Goal: Information Seeking & Learning: Learn about a topic

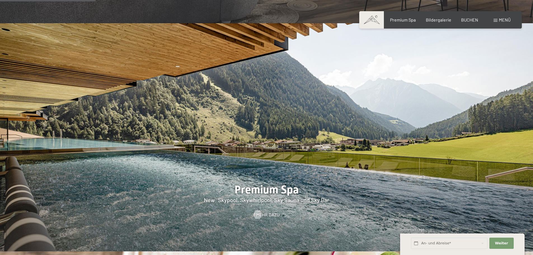
scroll to position [783, 0]
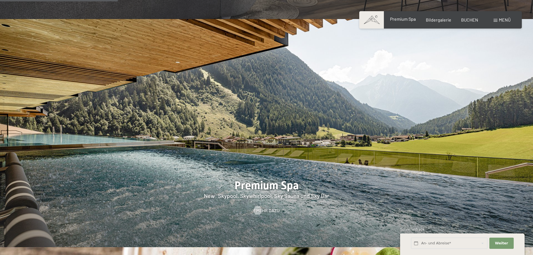
click at [404, 21] on span "Premium Spa" at bounding box center [403, 18] width 26 height 5
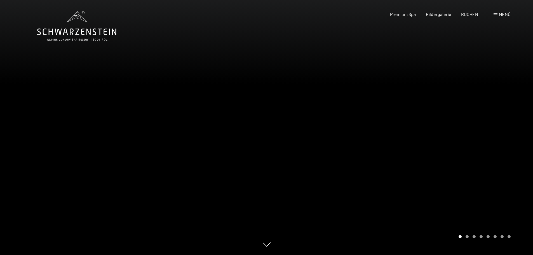
click at [494, 125] on div at bounding box center [400, 127] width 267 height 255
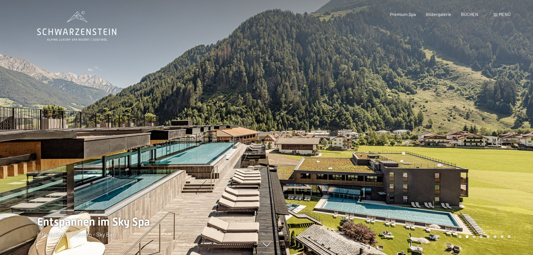
click at [494, 125] on div at bounding box center [400, 127] width 267 height 255
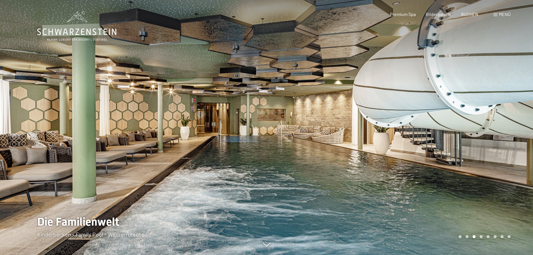
click at [494, 124] on div at bounding box center [400, 127] width 267 height 255
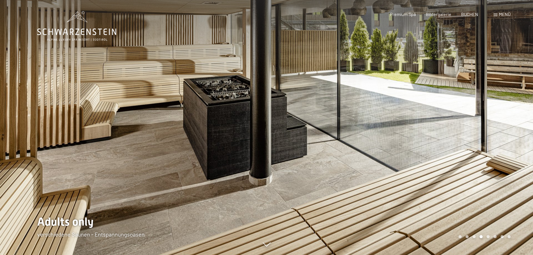
click at [494, 124] on div at bounding box center [400, 127] width 267 height 255
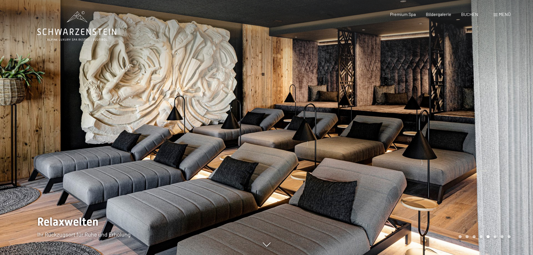
click at [494, 124] on div at bounding box center [400, 127] width 267 height 255
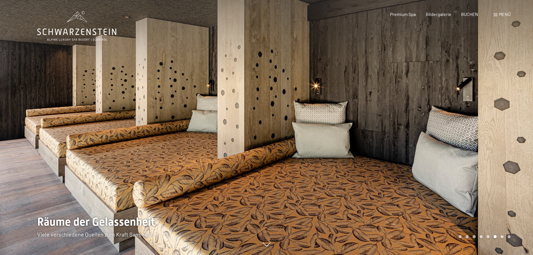
click at [495, 89] on div at bounding box center [400, 127] width 267 height 255
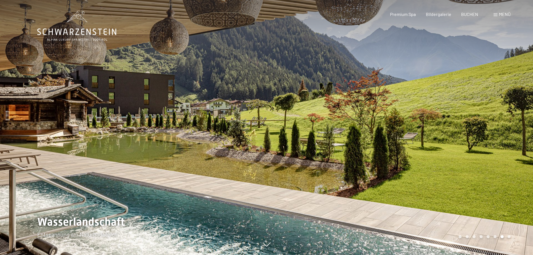
click at [465, 116] on div at bounding box center [400, 127] width 267 height 255
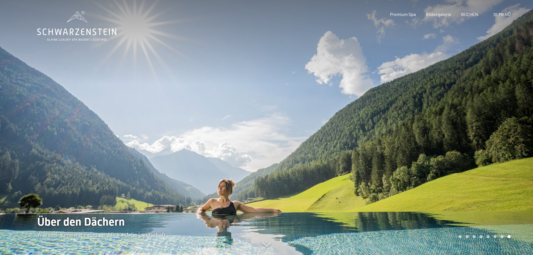
click at [465, 116] on div at bounding box center [400, 127] width 267 height 255
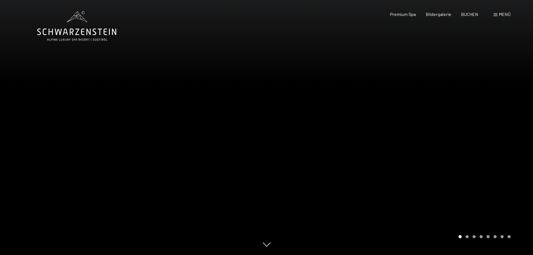
click at [465, 116] on div at bounding box center [400, 127] width 267 height 255
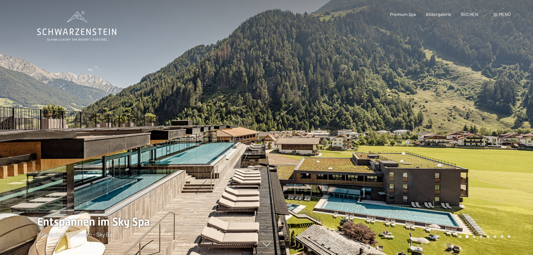
click at [465, 116] on div at bounding box center [400, 127] width 267 height 255
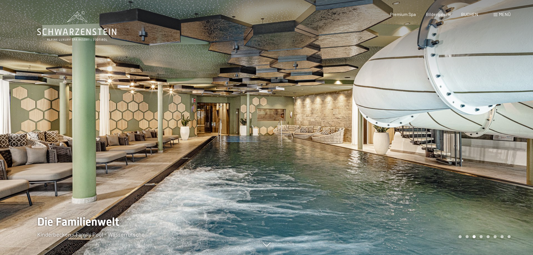
click at [465, 116] on div at bounding box center [400, 127] width 267 height 255
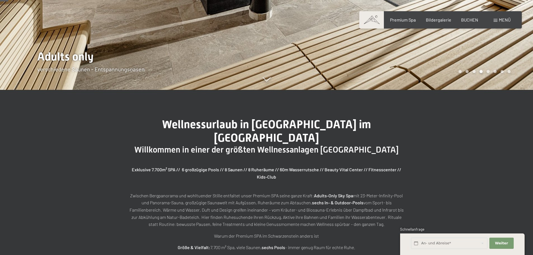
scroll to position [168, 0]
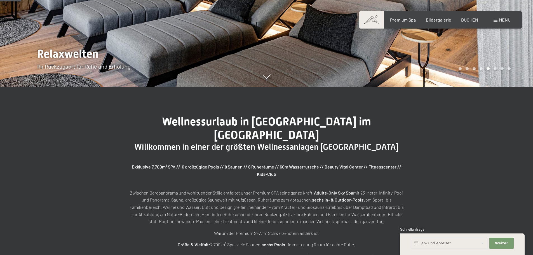
click at [265, 79] on icon at bounding box center [267, 78] width 8 height 4
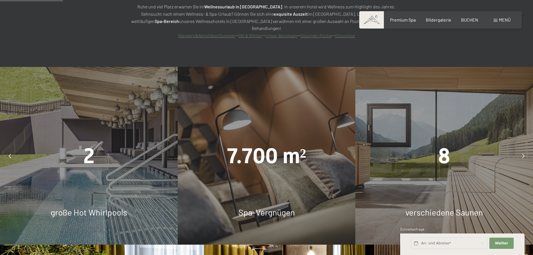
scroll to position [466, 0]
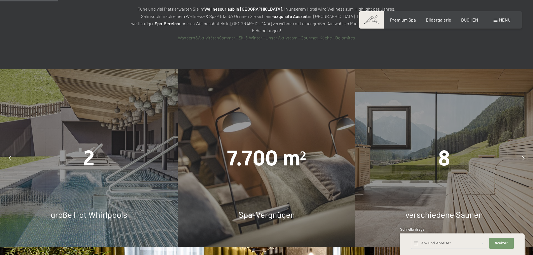
click at [524, 156] on icon at bounding box center [523, 158] width 3 height 4
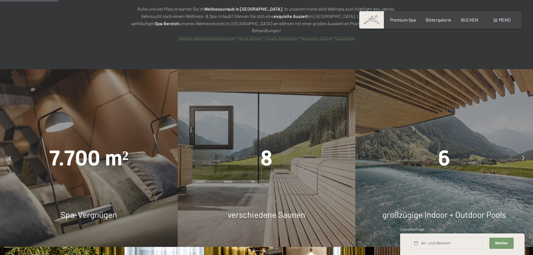
click at [524, 156] on icon at bounding box center [523, 158] width 3 height 4
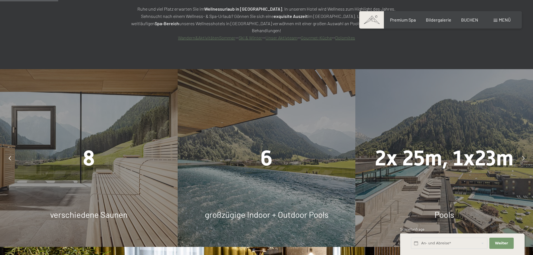
click at [524, 156] on icon at bounding box center [523, 158] width 3 height 4
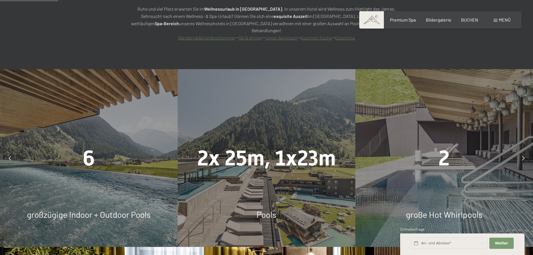
click at [524, 156] on icon at bounding box center [523, 158] width 3 height 4
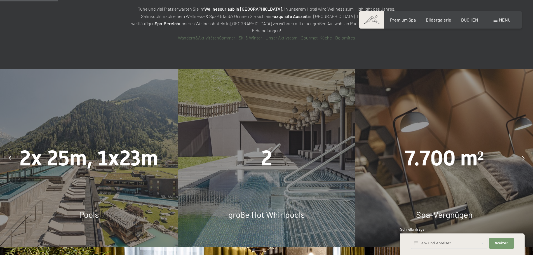
click at [524, 156] on icon at bounding box center [523, 158] width 3 height 4
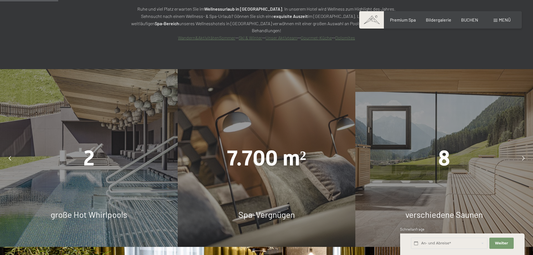
click at [524, 156] on icon at bounding box center [523, 158] width 3 height 4
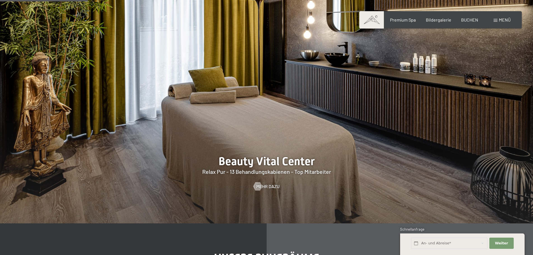
scroll to position [690, 0]
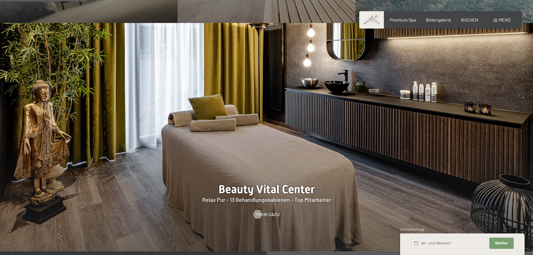
drag, startPoint x: 260, startPoint y: 181, endPoint x: 295, endPoint y: 181, distance: 35.5
click at [291, 181] on div at bounding box center [266, 137] width 533 height 228
click at [295, 181] on div at bounding box center [266, 137] width 533 height 228
click at [268, 211] on span "Mehr dazu" at bounding box center [273, 214] width 23 height 6
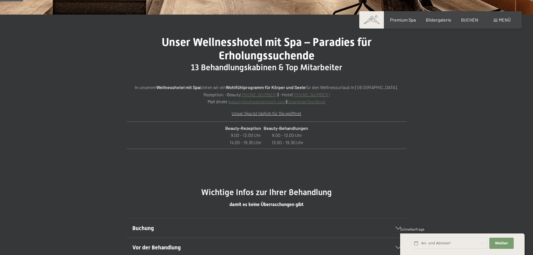
scroll to position [280, 0]
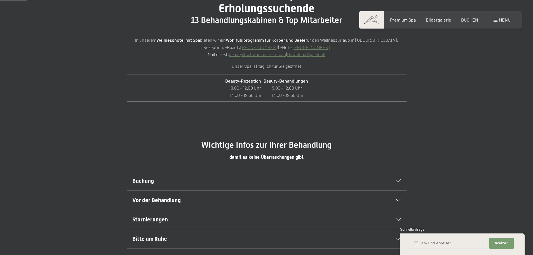
click at [360, 173] on div "Buchung" at bounding box center [266, 180] width 268 height 19
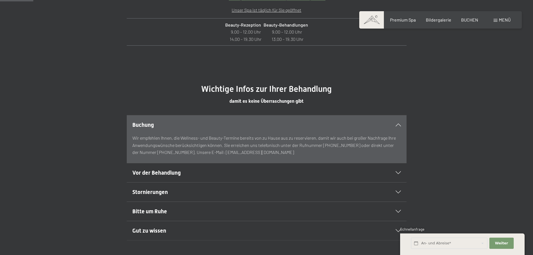
click at [367, 133] on div "Buchung" at bounding box center [266, 124] width 268 height 19
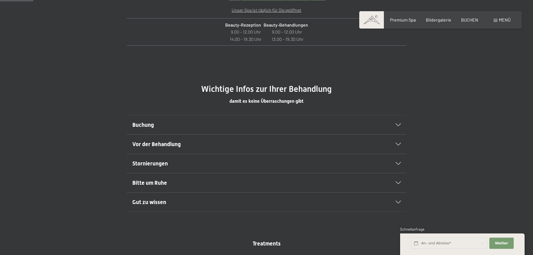
click at [367, 144] on h2 "Vor der Behandlung" at bounding box center [253, 144] width 242 height 8
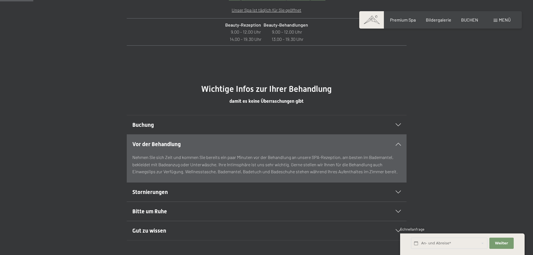
click at [367, 144] on h2 "Vor der Behandlung" at bounding box center [253, 144] width 242 height 8
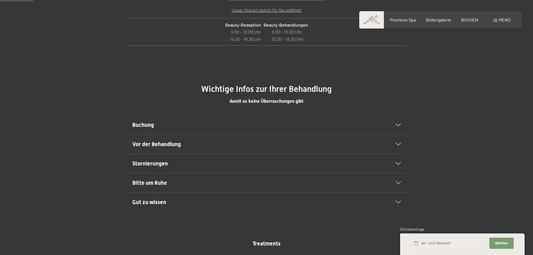
click at [349, 168] on div "Stornierungen" at bounding box center [266, 163] width 268 height 19
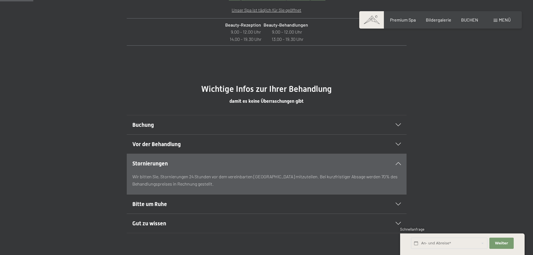
click at [349, 168] on div "Stornierungen" at bounding box center [266, 163] width 268 height 19
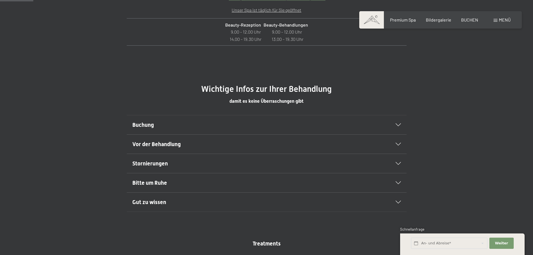
click at [342, 181] on h2 "Bitte um Ruhe" at bounding box center [253, 183] width 242 height 8
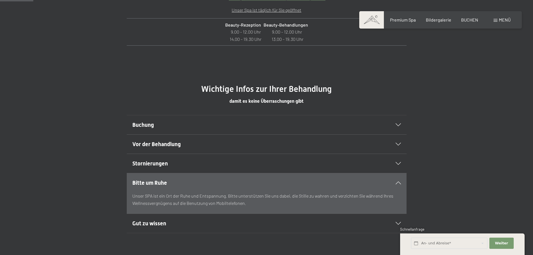
click at [341, 182] on h2 "Bitte um Ruhe" at bounding box center [253, 183] width 242 height 8
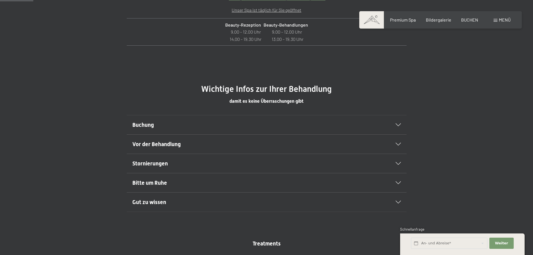
click at [329, 202] on h2 "Gut zu wissen" at bounding box center [253, 202] width 242 height 8
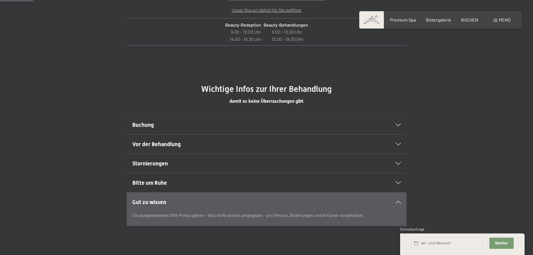
click at [331, 202] on h2 "Gut zu wissen" at bounding box center [253, 202] width 242 height 8
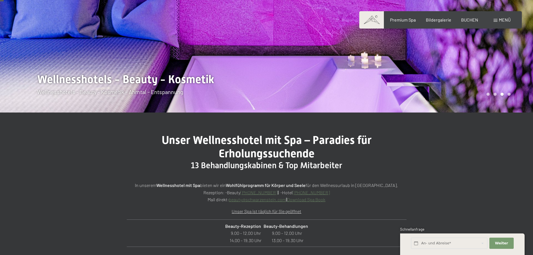
scroll to position [84, 0]
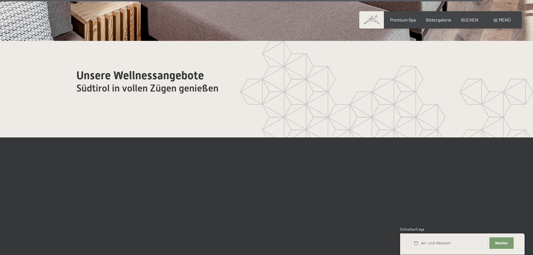
scroll to position [3440, 0]
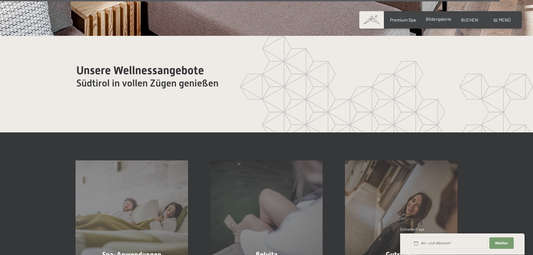
click at [441, 22] on div "Bildergalerie" at bounding box center [438, 19] width 25 height 6
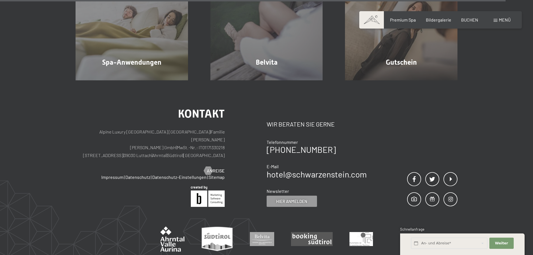
scroll to position [3501, 0]
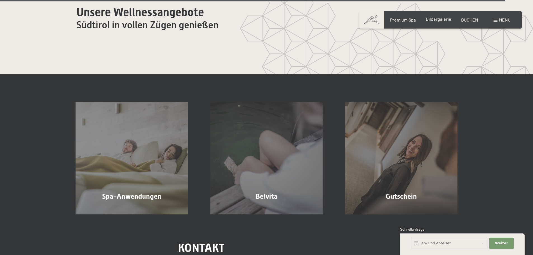
click at [437, 23] on div "Premium Spa Bildergalerie BUCHEN" at bounding box center [428, 20] width 117 height 6
click at [437, 20] on span "Bildergalerie" at bounding box center [438, 18] width 25 height 5
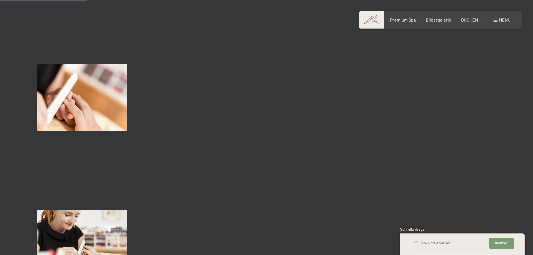
scroll to position [1203, 0]
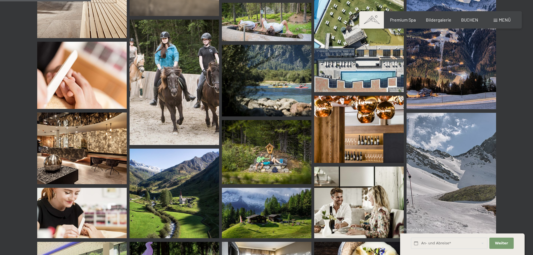
click at [429, 75] on img at bounding box center [450, 46] width 89 height 125
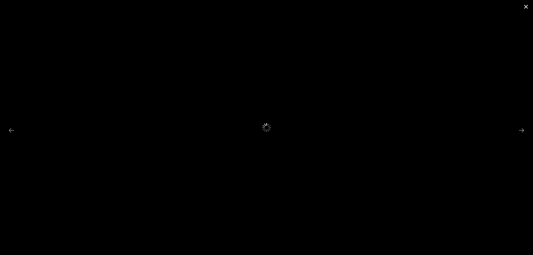
click at [527, 8] on button "Close gallery" at bounding box center [526, 6] width 14 height 13
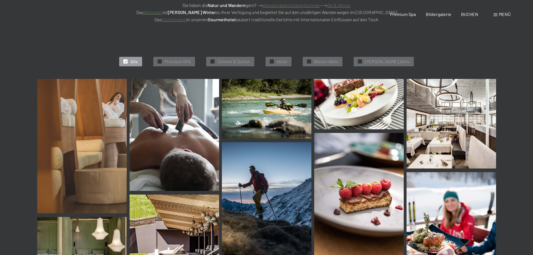
scroll to position [0, 0]
